Goal: Information Seeking & Learning: Learn about a topic

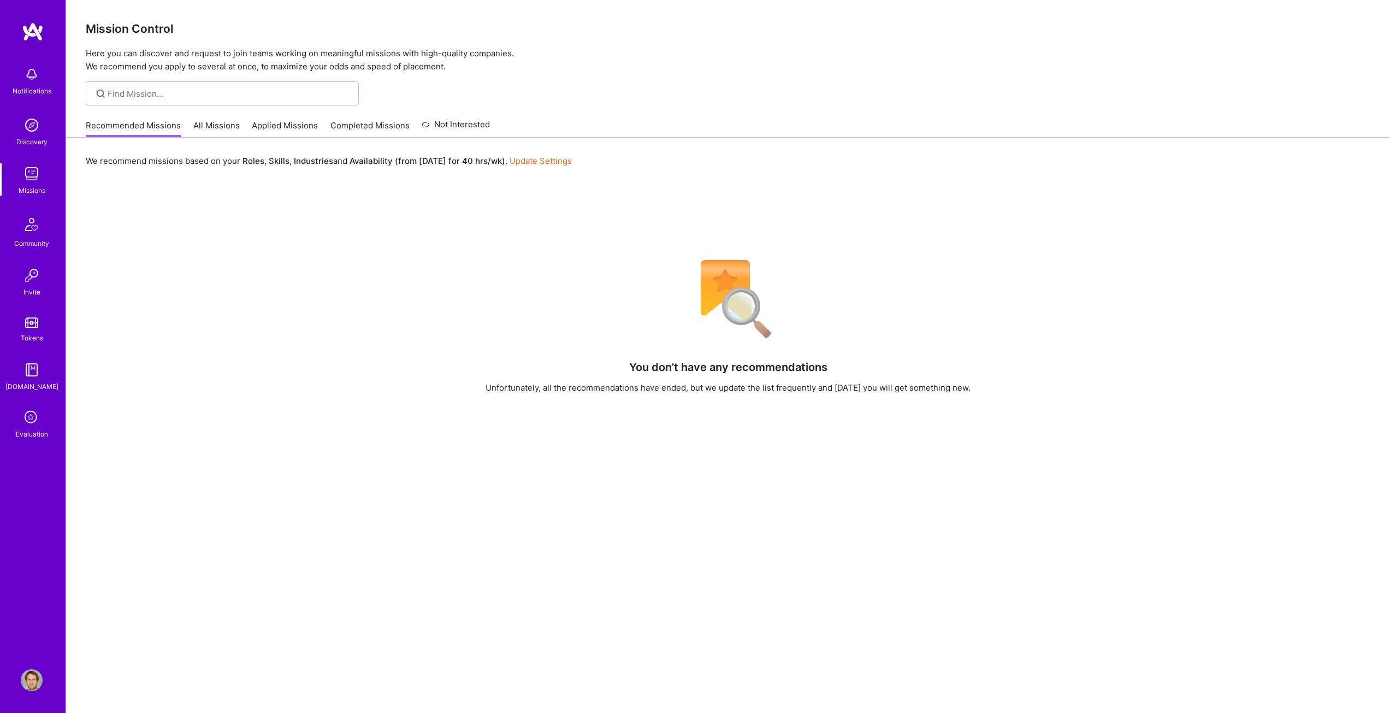
click at [227, 125] on link "All Missions" at bounding box center [216, 129] width 46 height 18
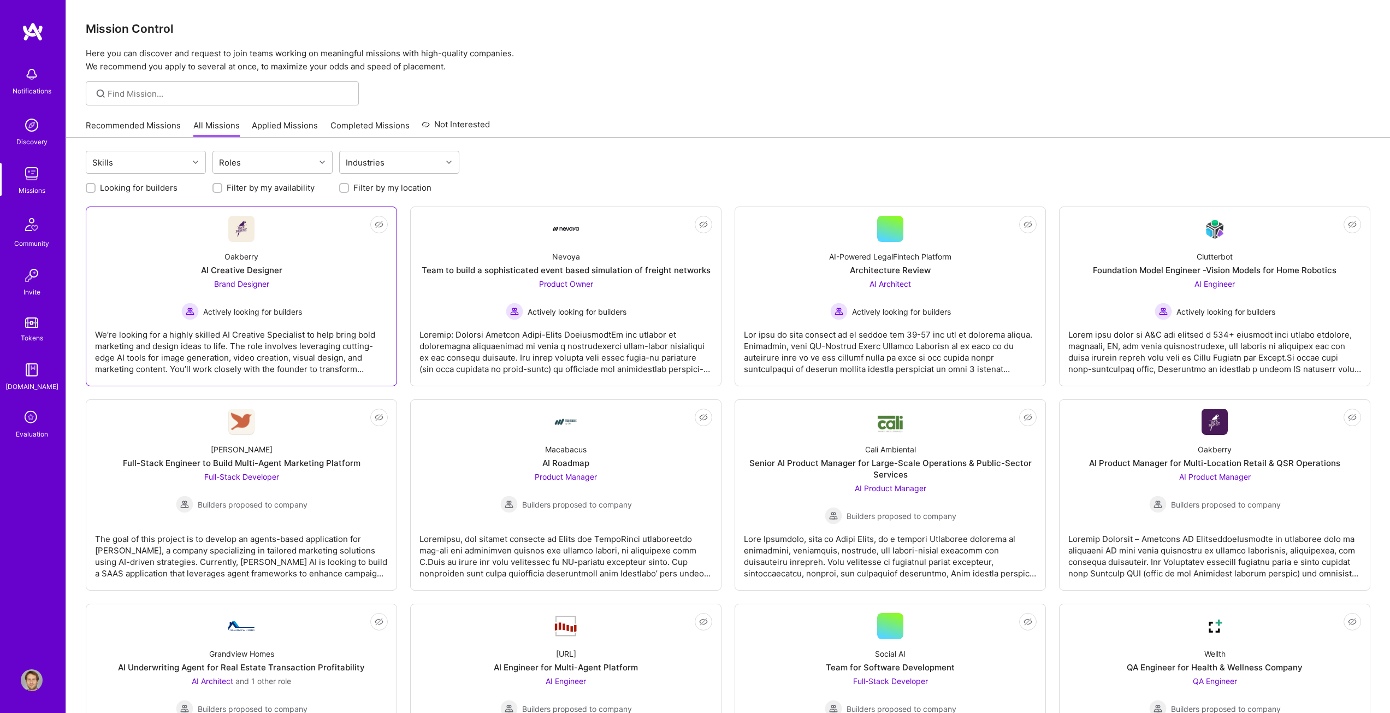
click at [251, 269] on div "AI Creative Designer" at bounding box center [241, 269] width 81 height 11
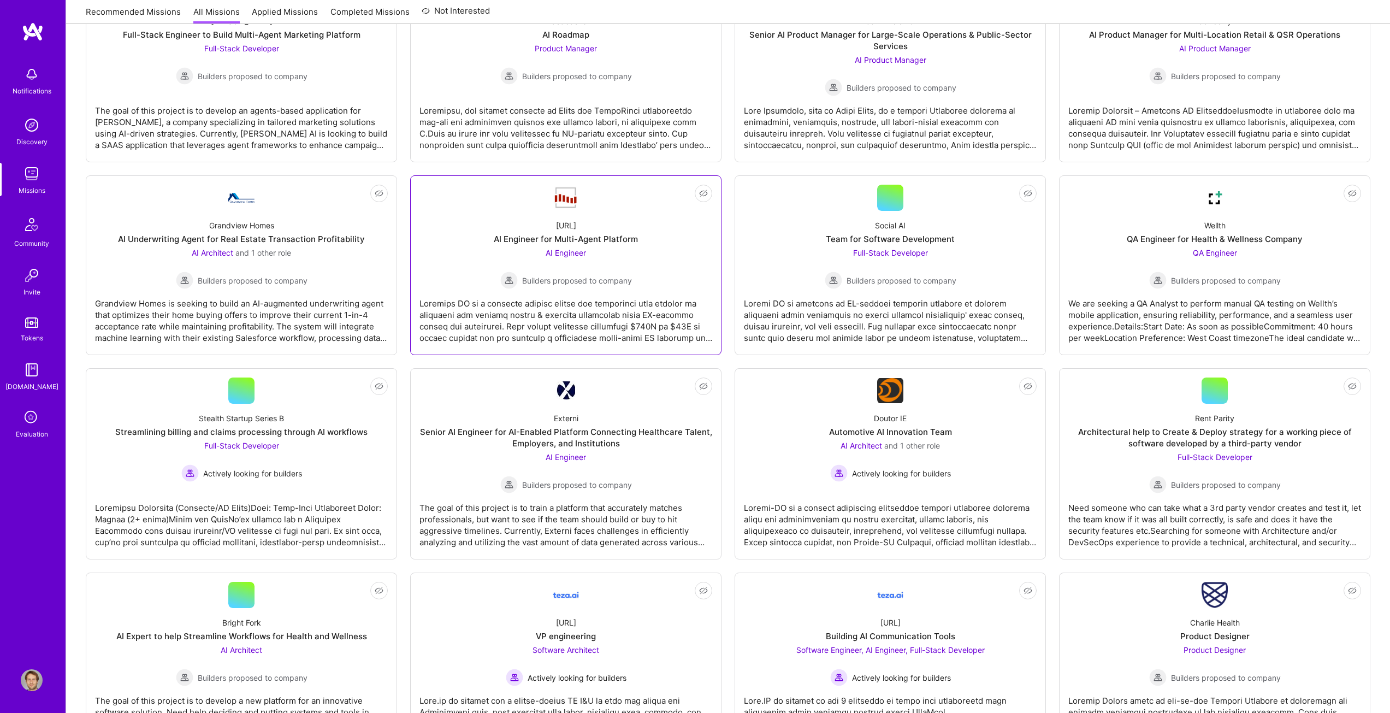
scroll to position [437, 0]
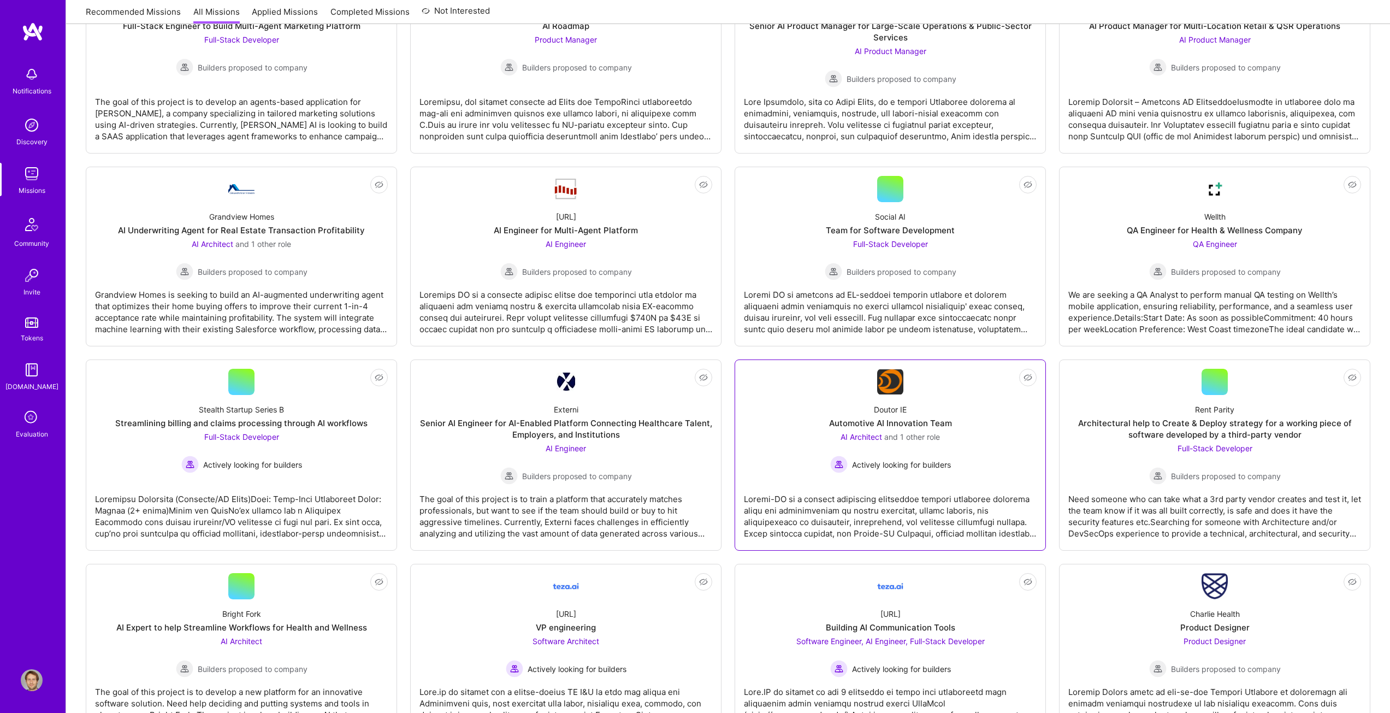
click at [885, 399] on div "Doutor IE Automotive AI Innovation Team AI Architect and 1 other role Actively …" at bounding box center [890, 434] width 293 height 78
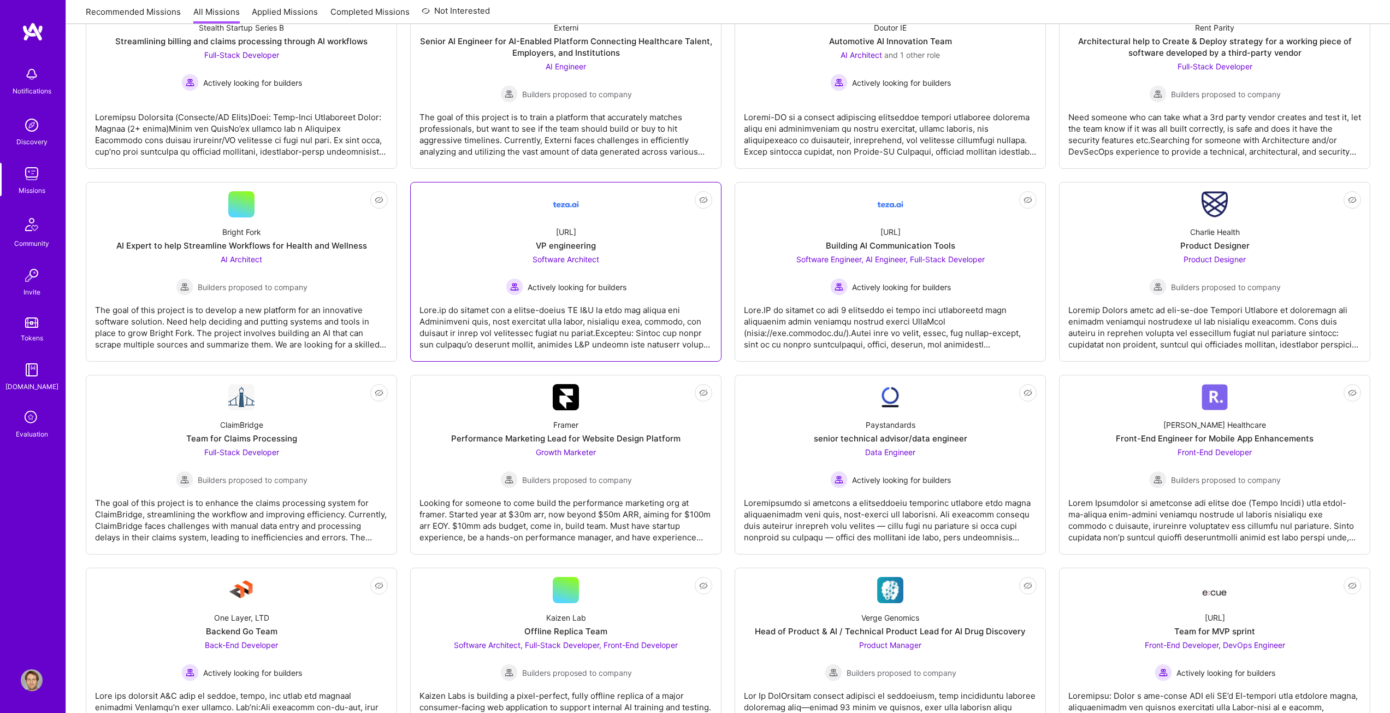
scroll to position [819, 0]
click at [314, 249] on div "AI Expert to help Streamline Workflows for Health and Wellness" at bounding box center [241, 244] width 251 height 11
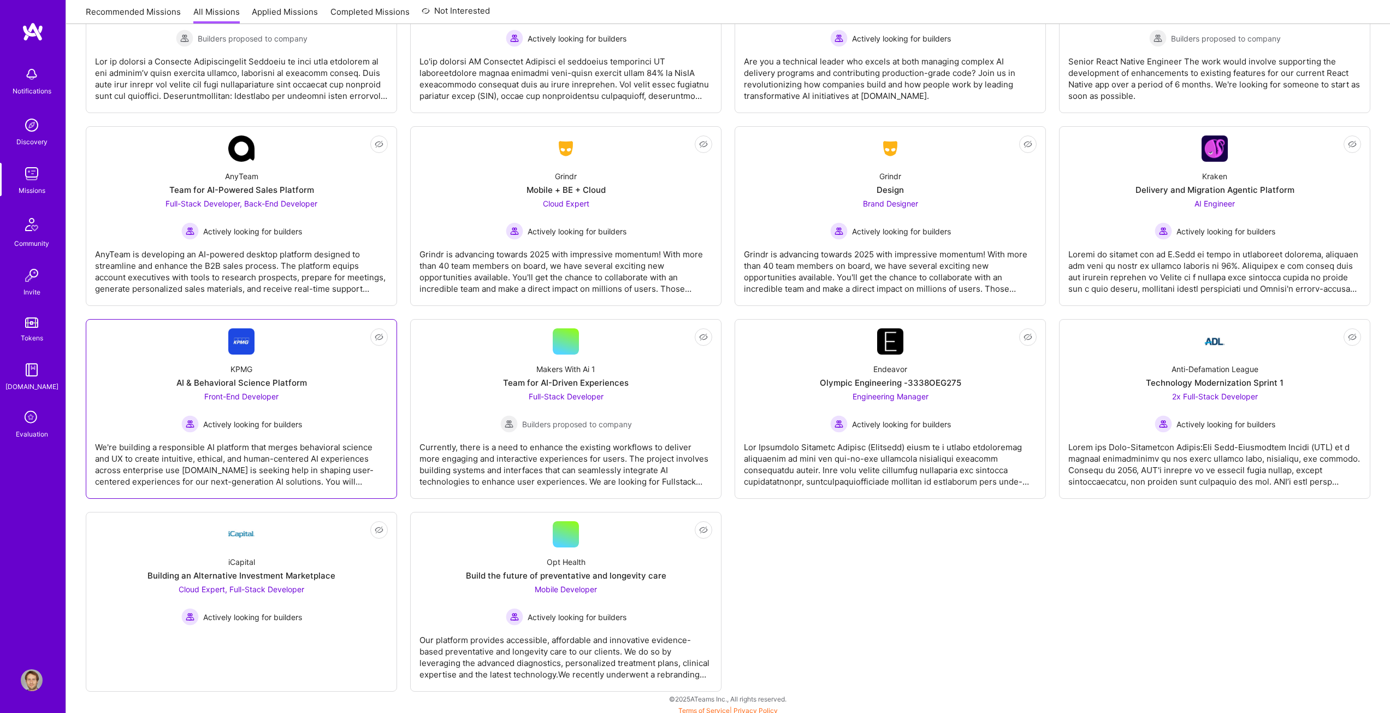
scroll to position [2048, 0]
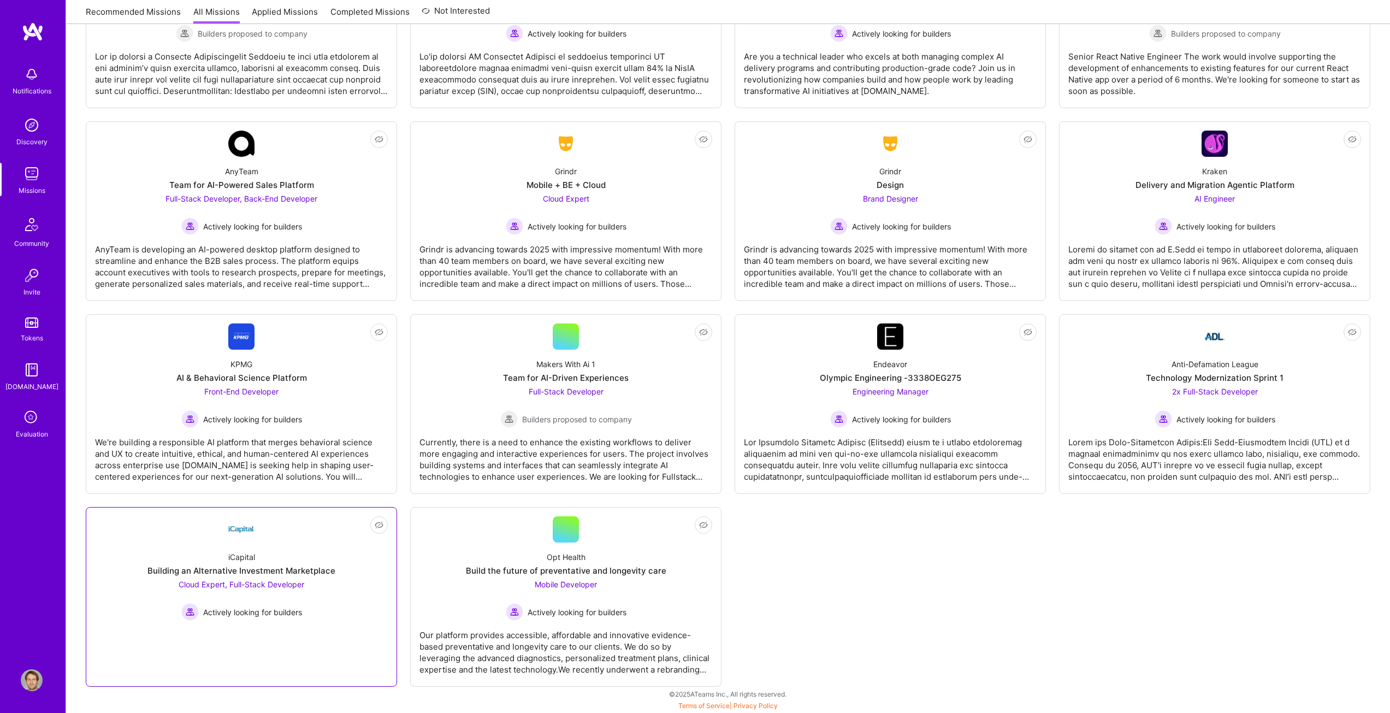
click at [255, 552] on div "iCapital" at bounding box center [241, 556] width 27 height 11
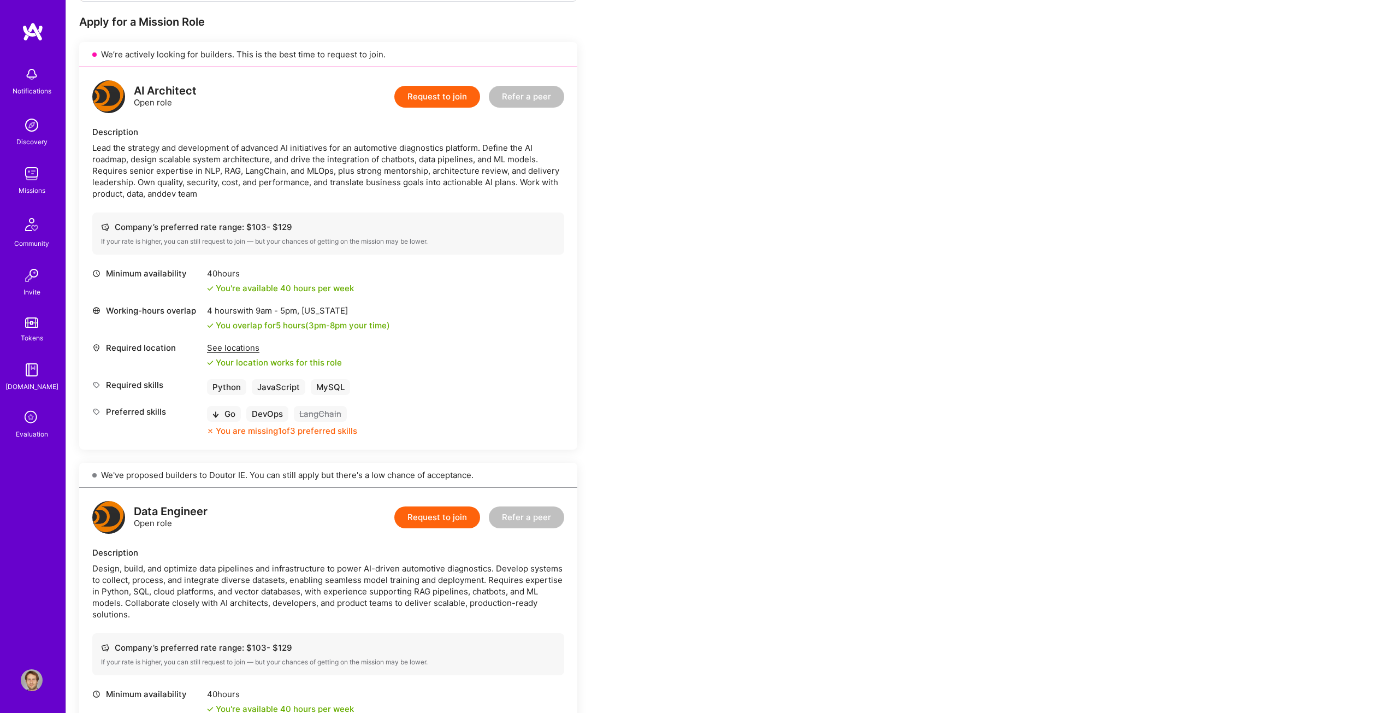
scroll to position [164, 0]
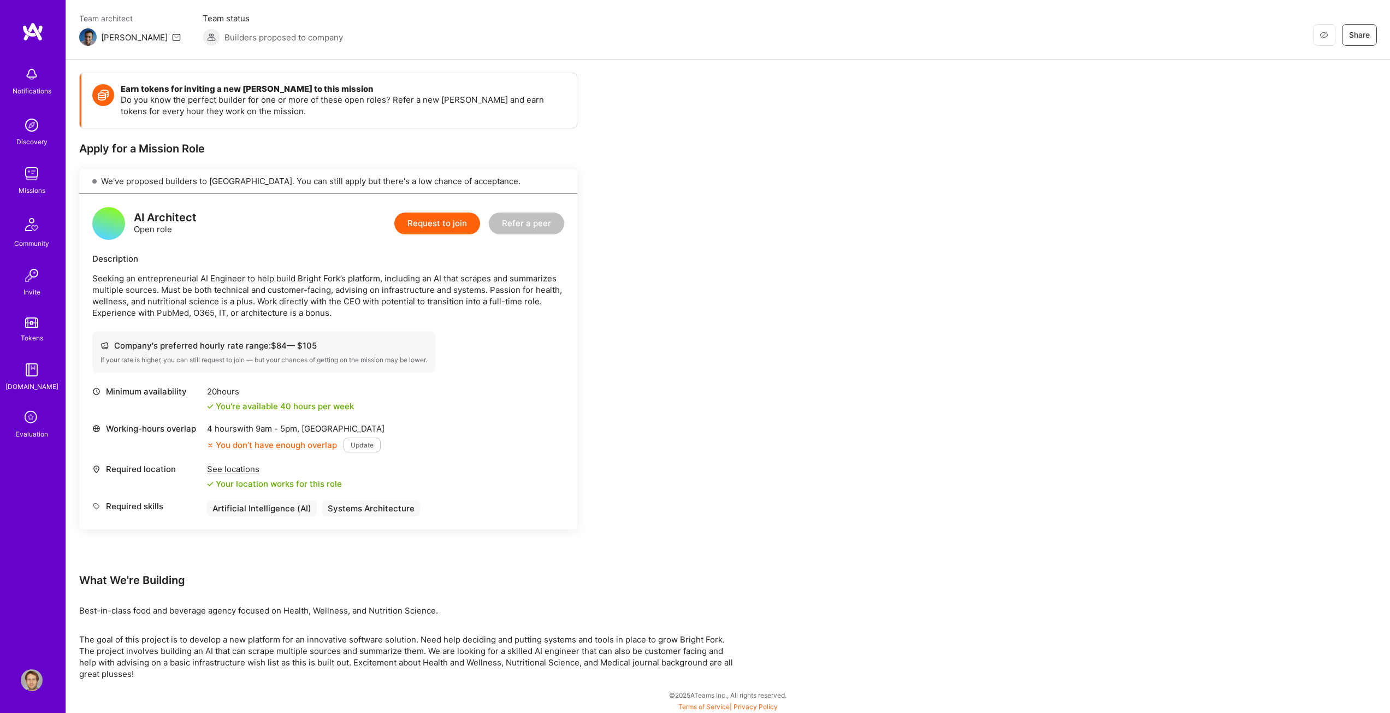
scroll to position [88, 0]
